Goal: Information Seeking & Learning: Learn about a topic

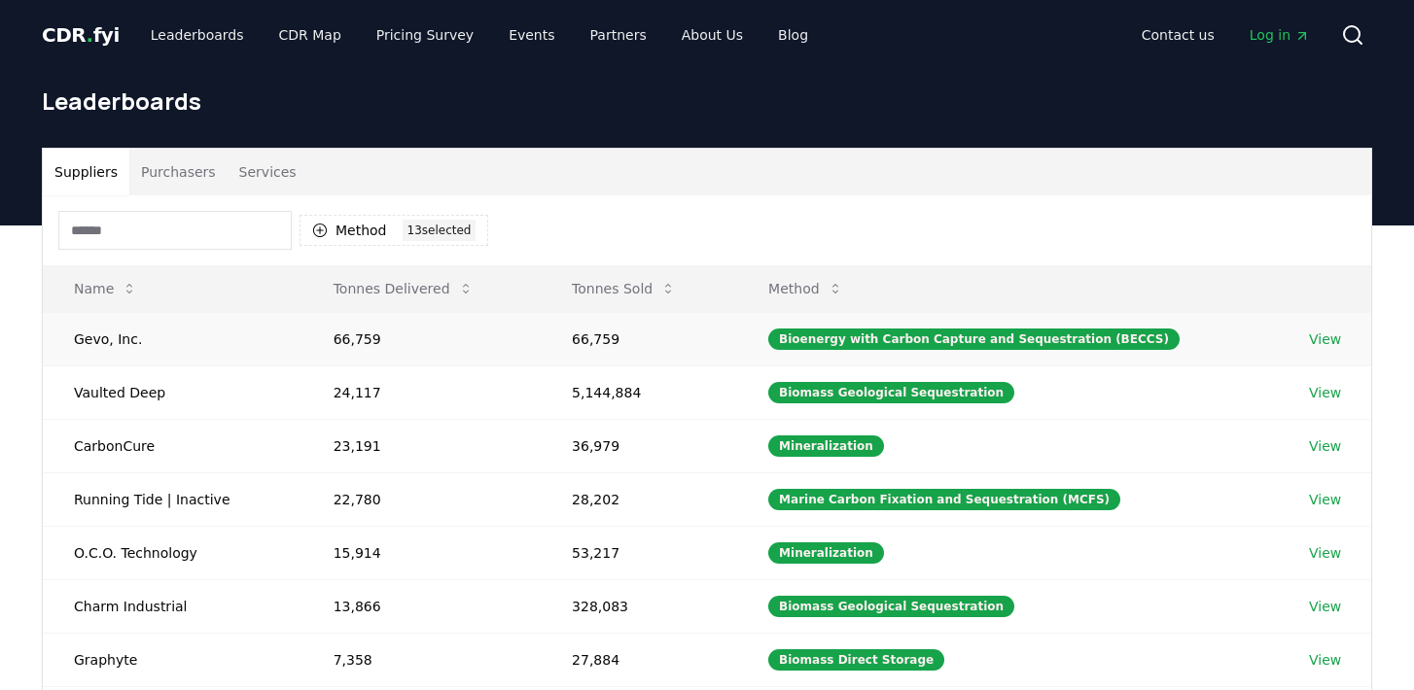
click at [1312, 339] on link "View" at bounding box center [1325, 339] width 32 height 19
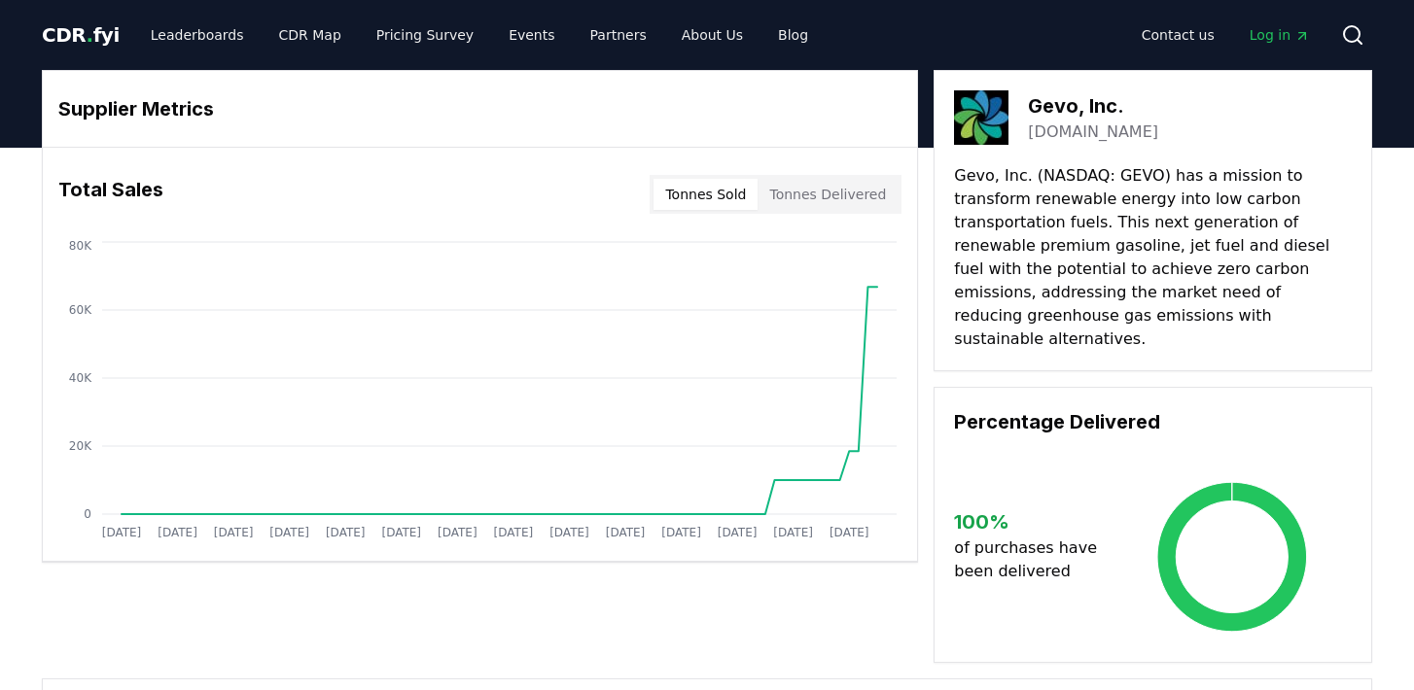
click at [719, 193] on button "Tonnes Sold" at bounding box center [705, 194] width 104 height 31
click at [823, 187] on button "Tonnes Delivered" at bounding box center [827, 194] width 140 height 31
click at [682, 200] on button "Tonnes Sold" at bounding box center [705, 194] width 104 height 31
